Goal: Transaction & Acquisition: Purchase product/service

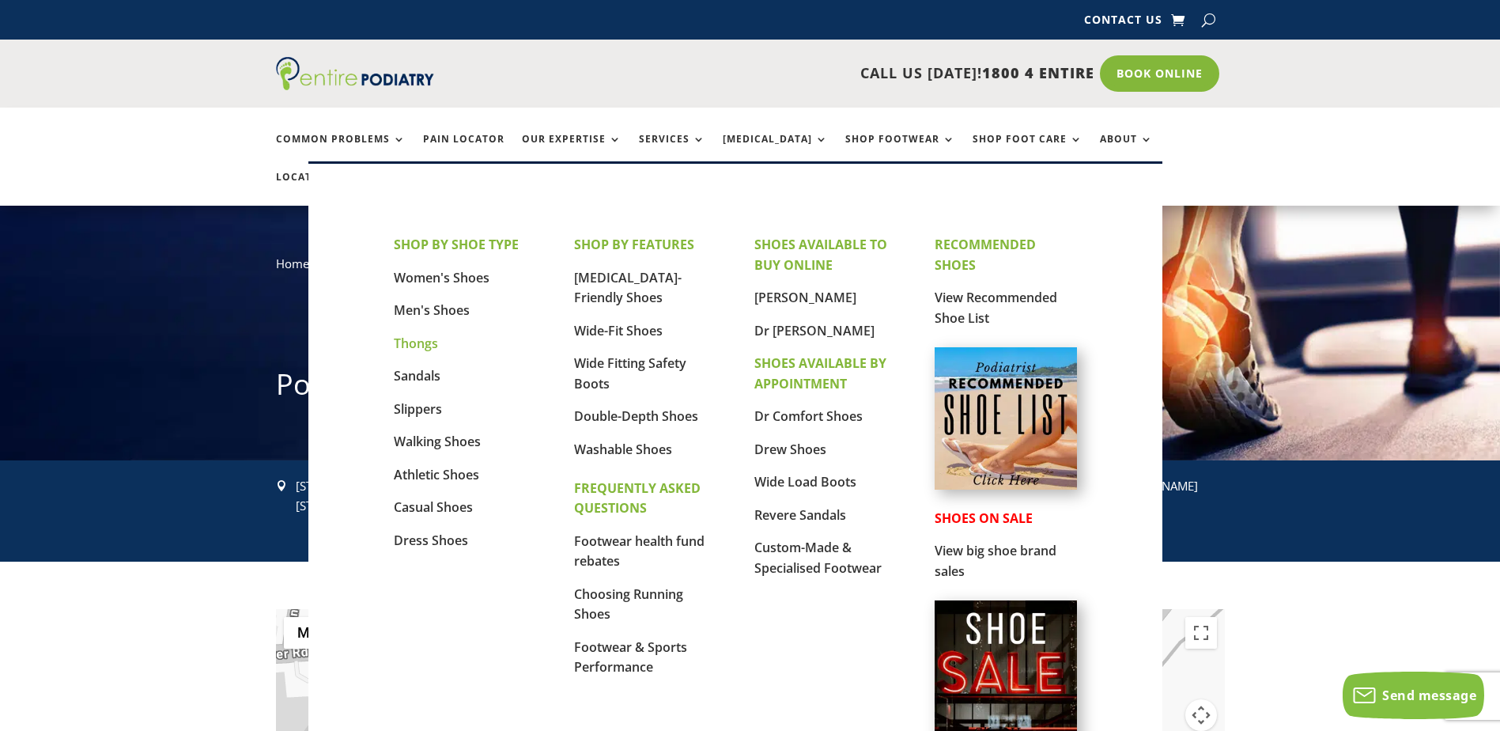
click at [427, 341] on link "Thongs" at bounding box center [416, 343] width 44 height 17
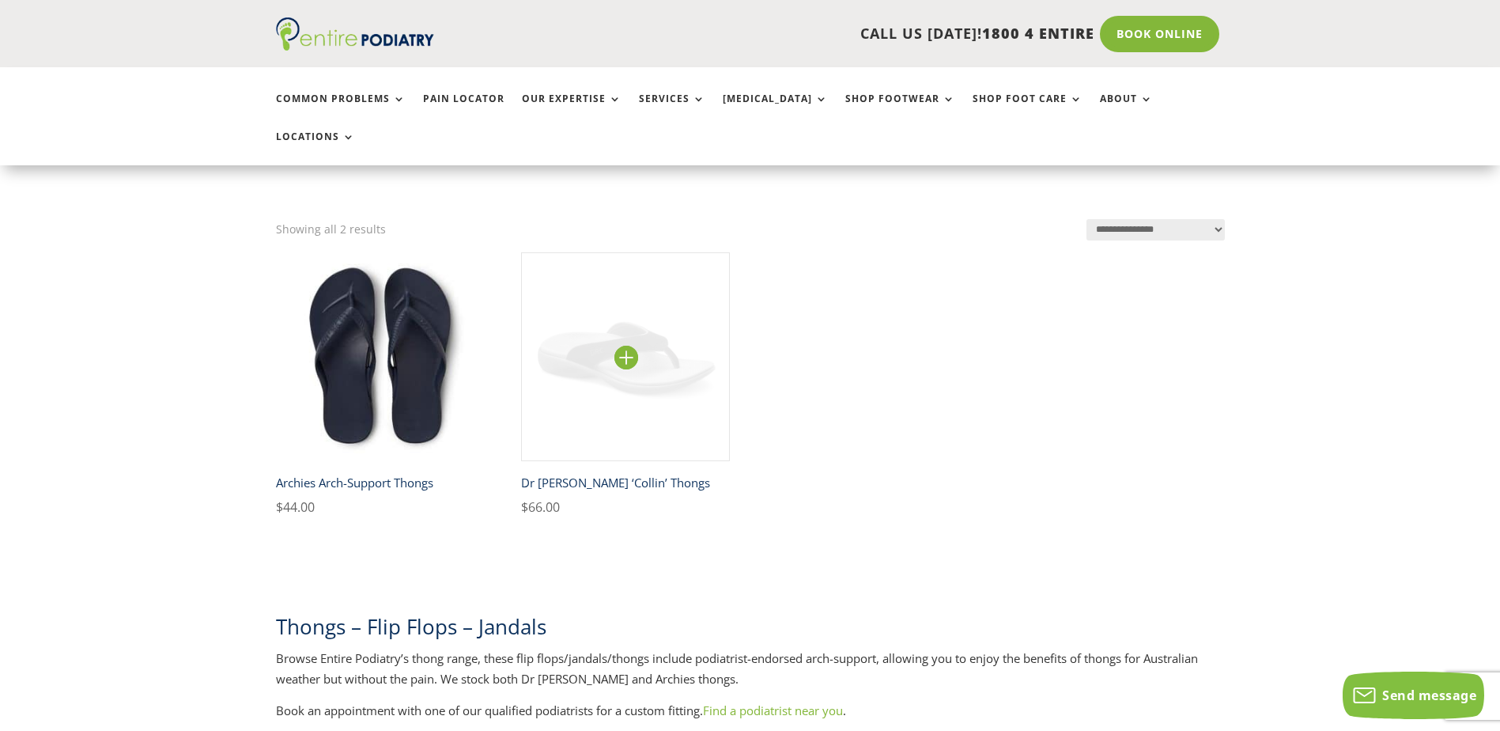
scroll to position [316, 0]
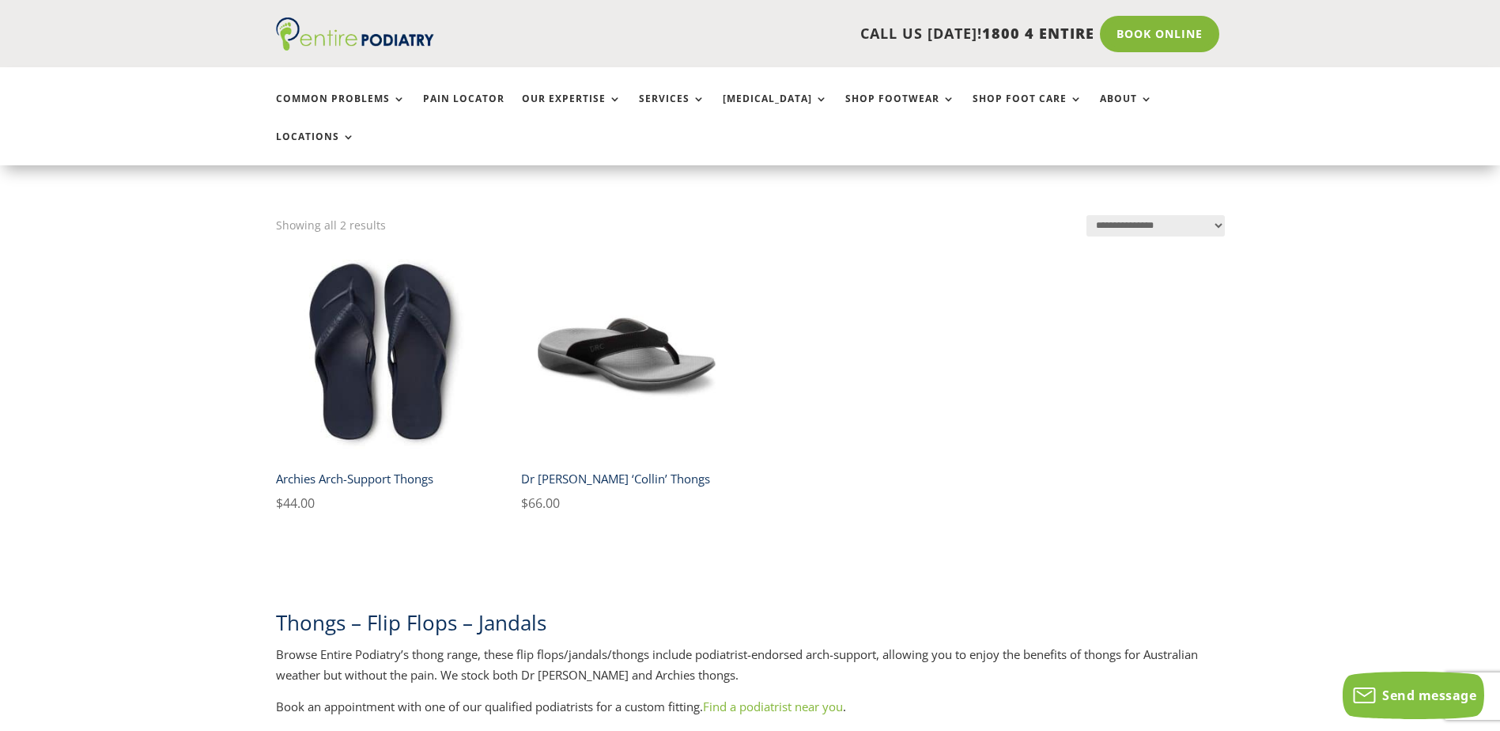
click at [600, 464] on h2 "Dr [PERSON_NAME] ‘Collin’ Thongs" at bounding box center [626, 478] width 210 height 28
